Goal: Check status: Check status

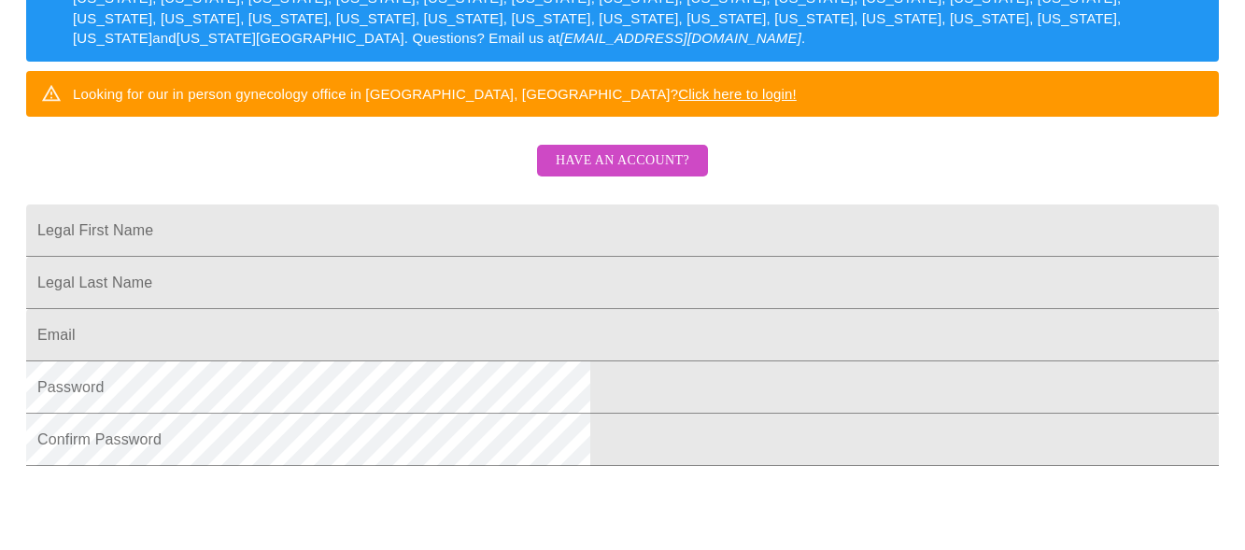
scroll to position [335, 0]
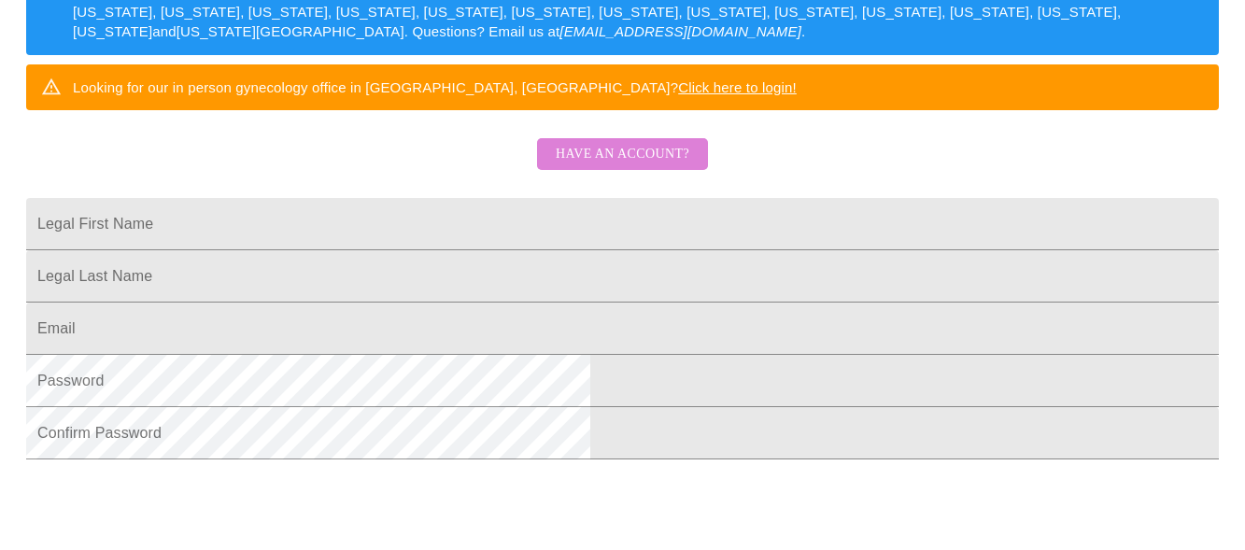
click at [628, 166] on span "Have an account?" at bounding box center [623, 154] width 134 height 23
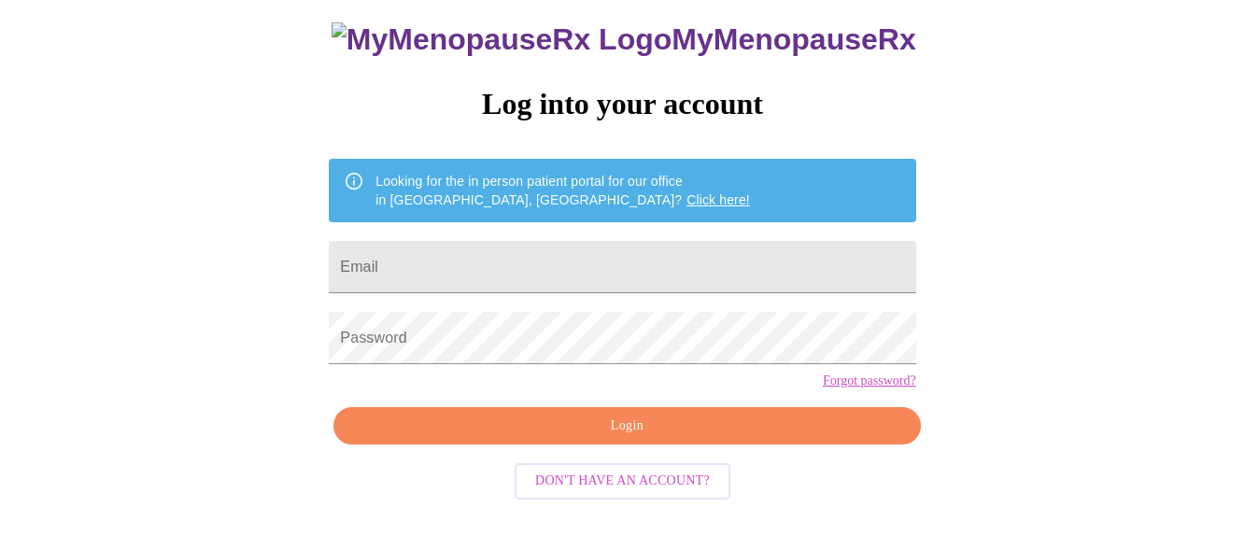
scroll to position [117, 0]
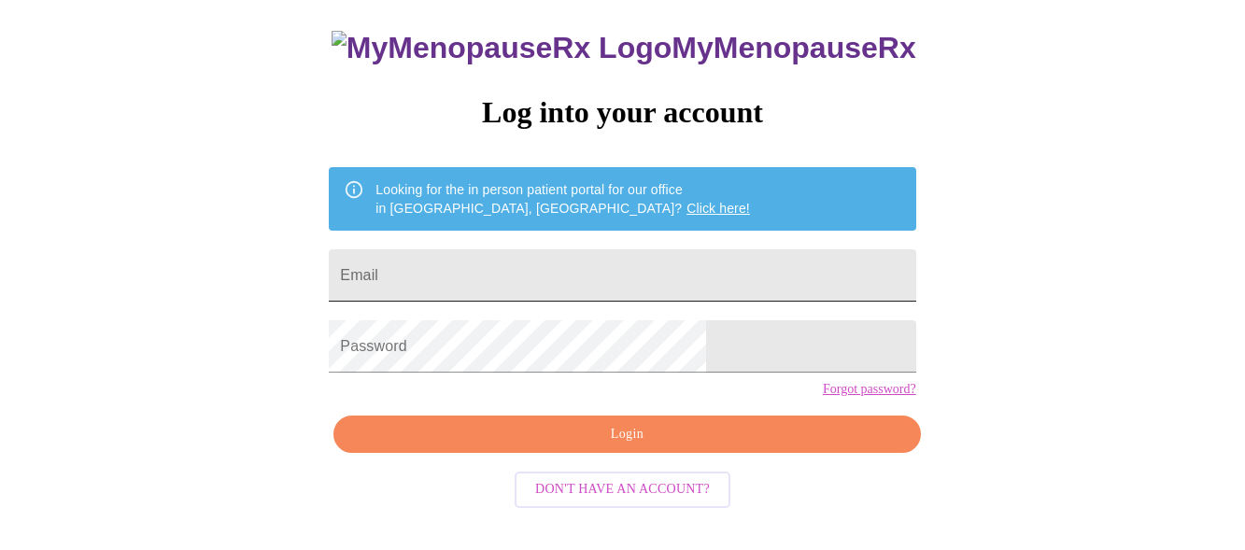
click at [462, 279] on input "Email" at bounding box center [622, 275] width 586 height 52
type input "[EMAIL_ADDRESS][DOMAIN_NAME]"
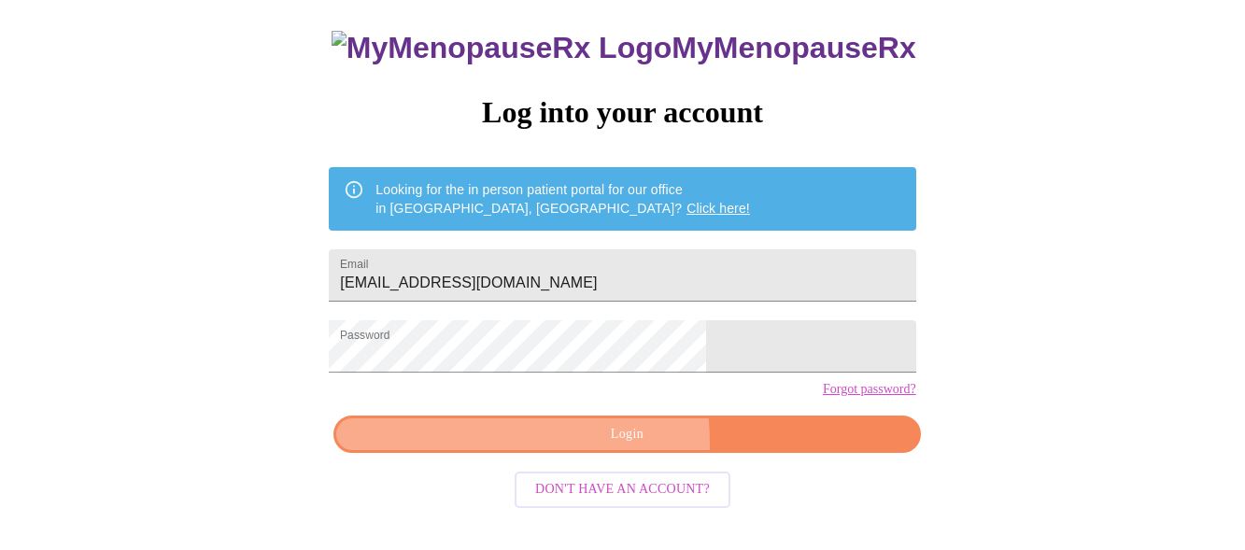
click at [568, 446] on span "Login" at bounding box center [626, 434] width 543 height 23
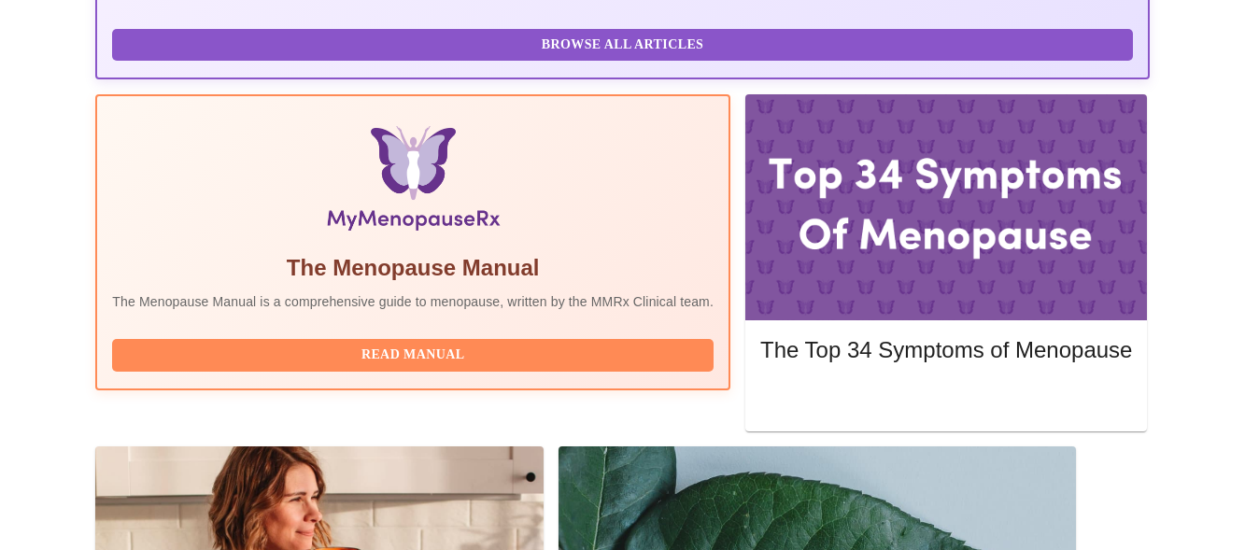
scroll to position [533, 0]
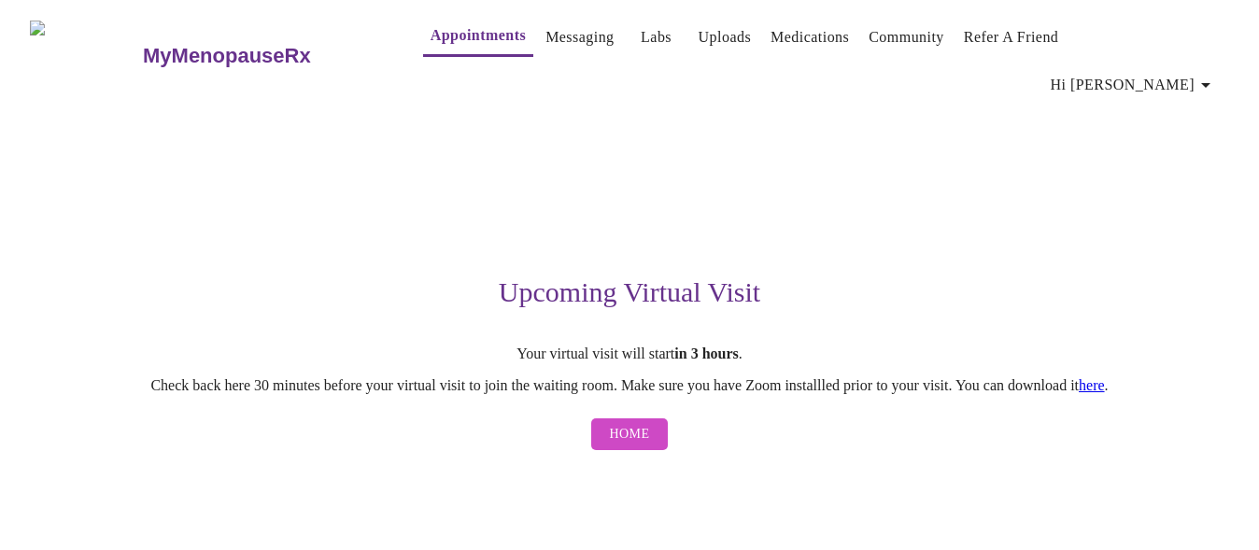
click at [1105, 377] on link "here" at bounding box center [1091, 385] width 26 height 16
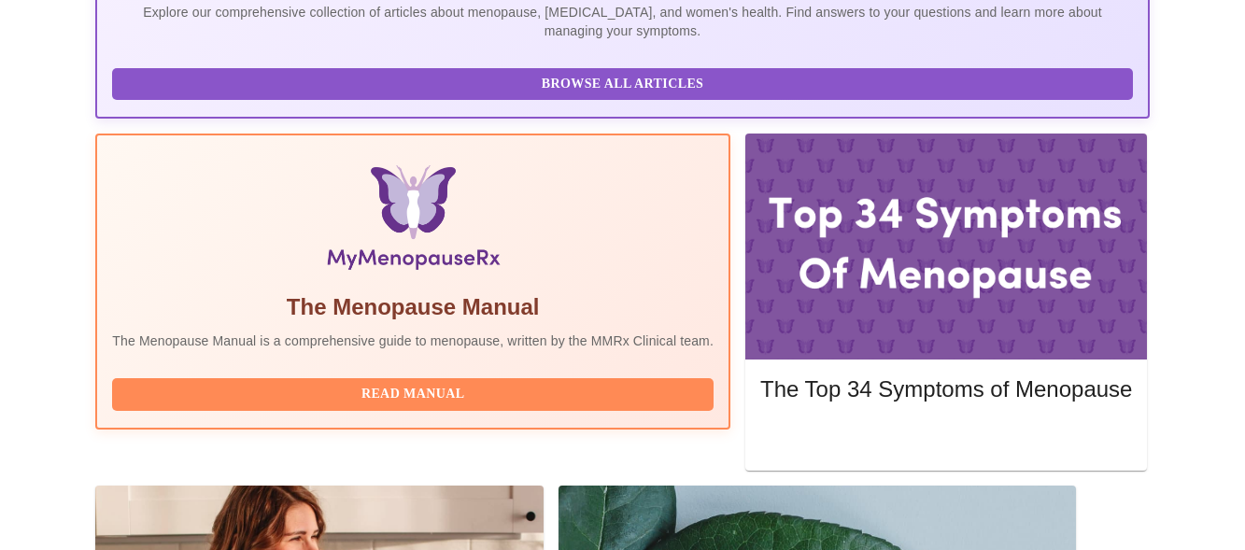
scroll to position [492, 0]
